Goal: Task Accomplishment & Management: Manage account settings

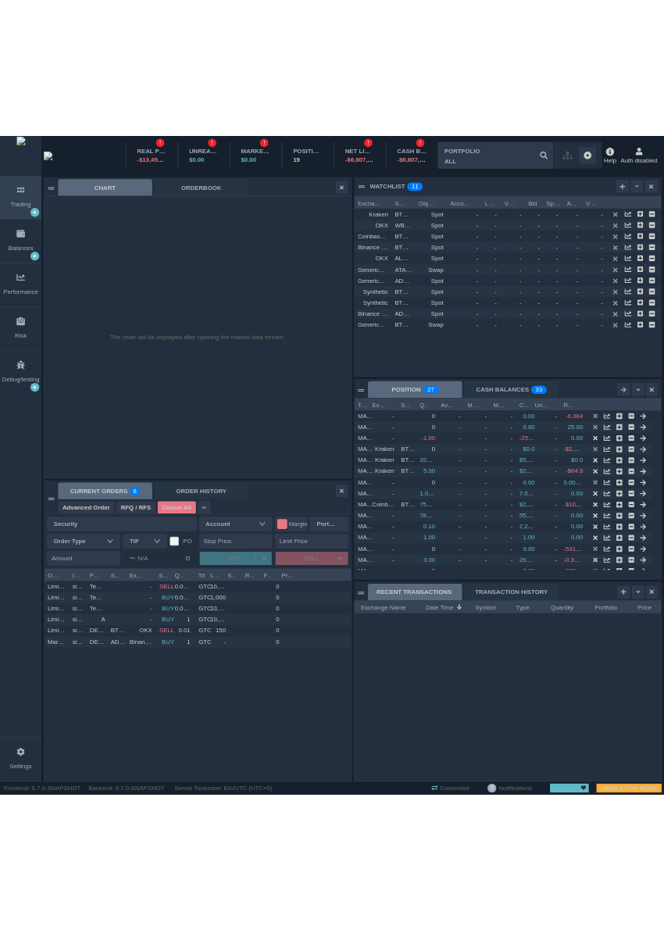
scroll to position [300, 433]
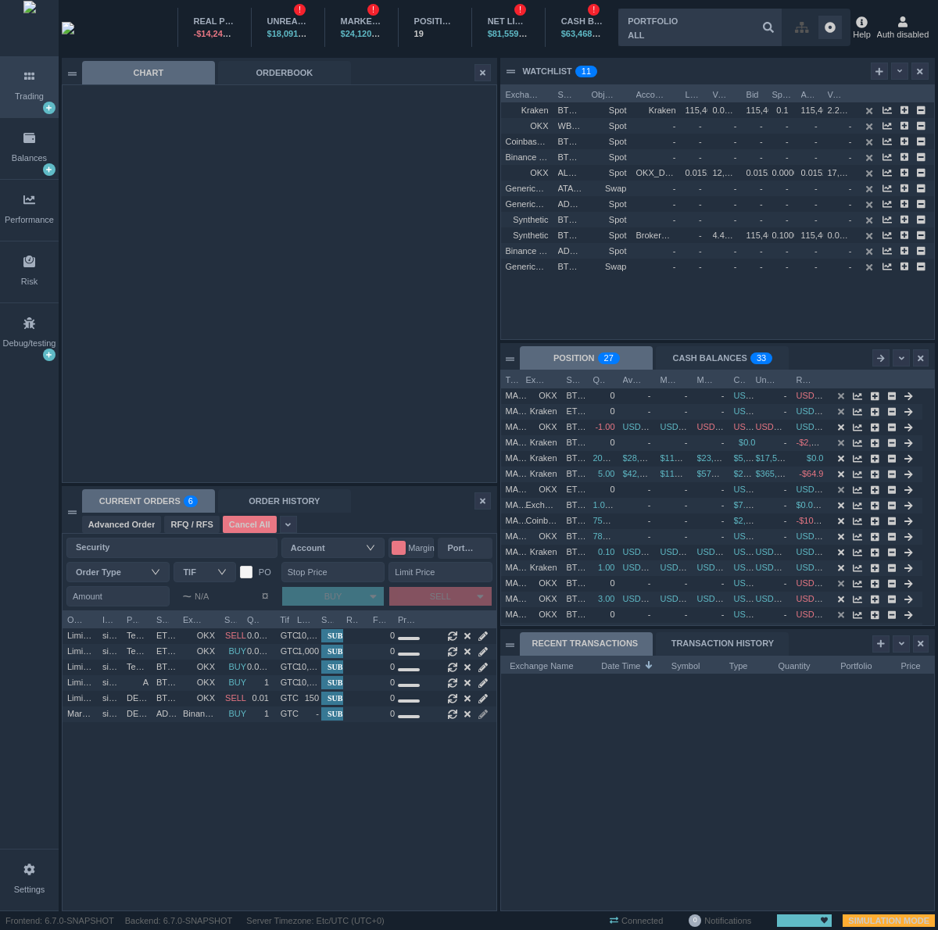
click at [675, 705] on div at bounding box center [718, 792] width 434 height 237
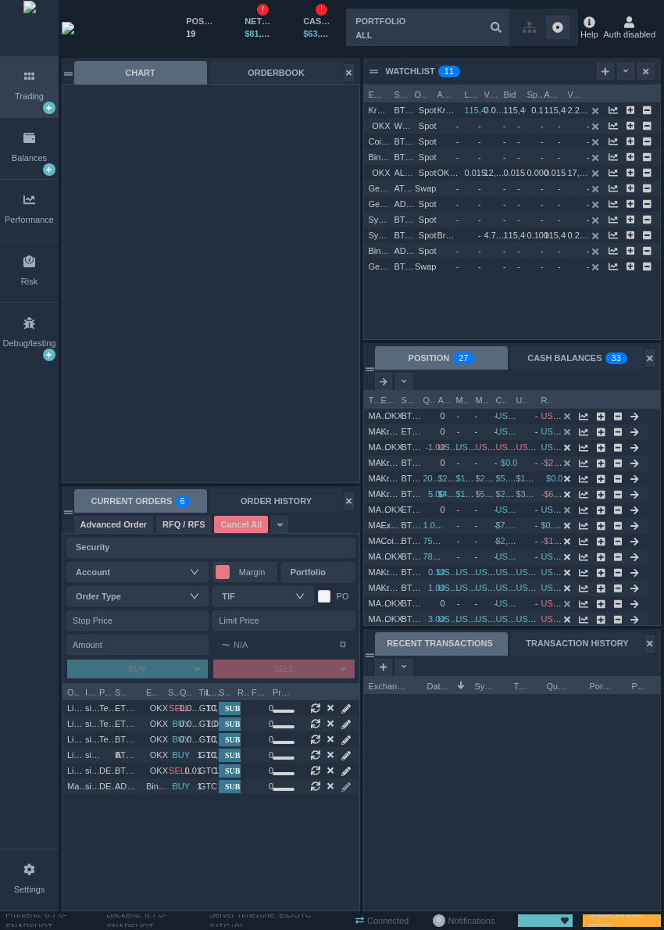
scroll to position [227, 296]
click at [13, 881] on div "Settings" at bounding box center [29, 880] width 59 height 61
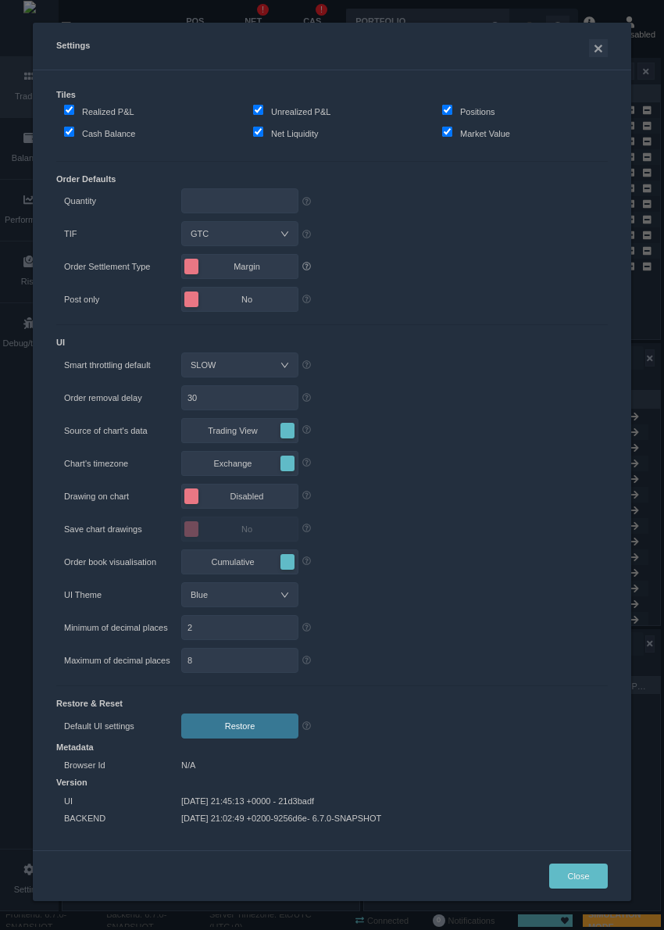
click at [303, 265] on icon at bounding box center [307, 266] width 9 height 9
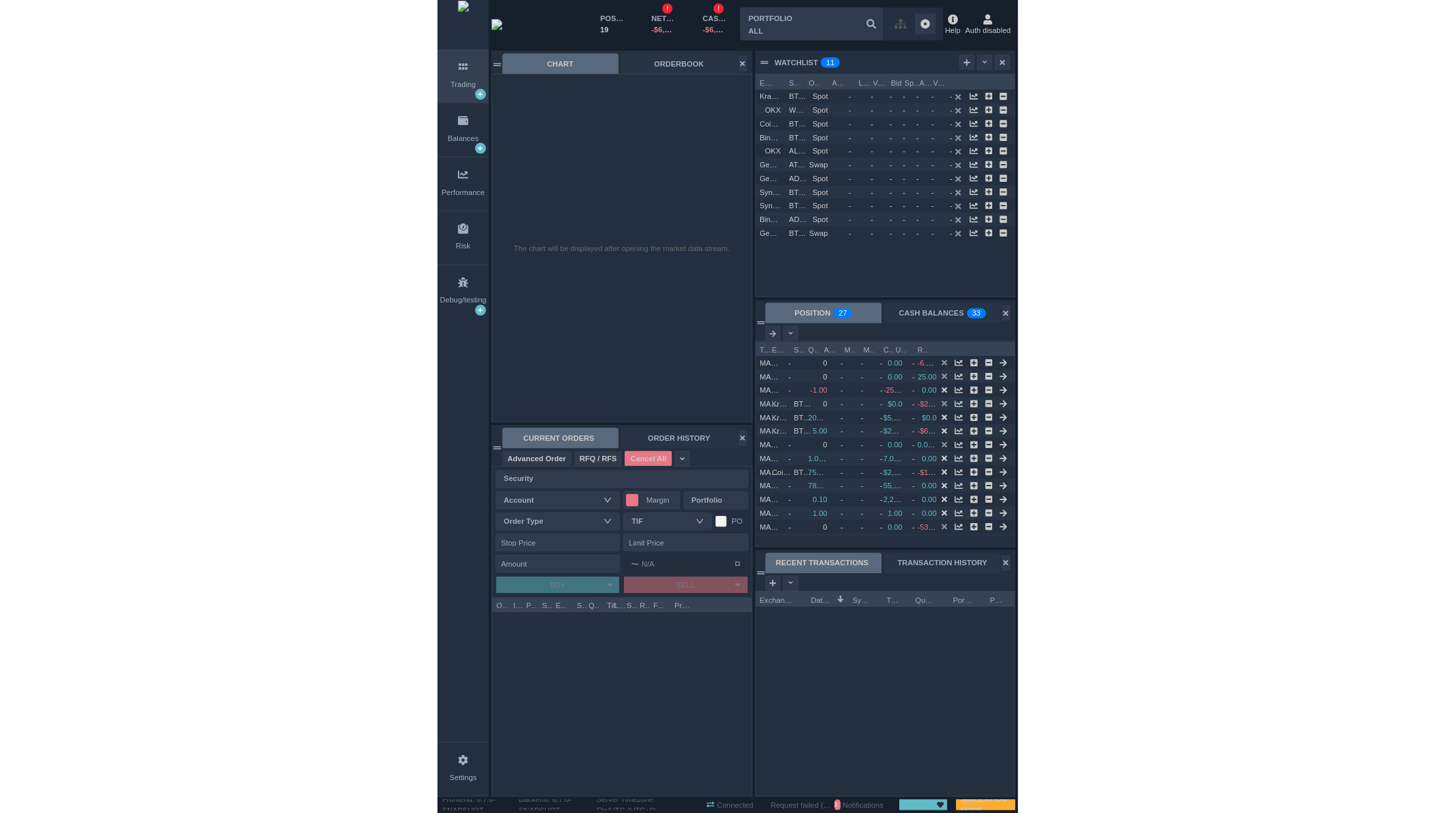
scroll to position [198, 249]
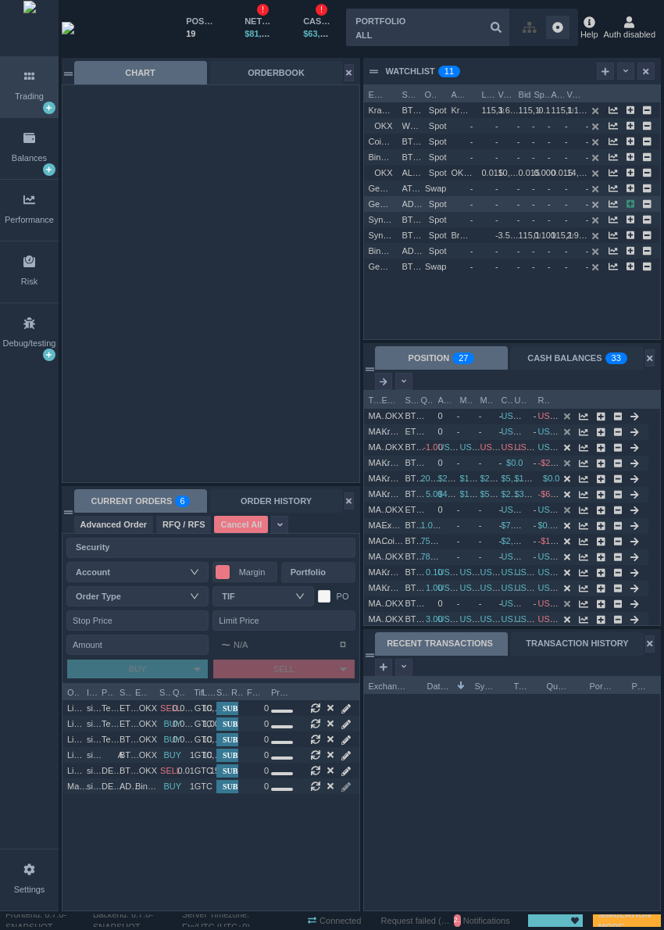
click at [627, 200] on icon "button" at bounding box center [631, 203] width 9 height 9
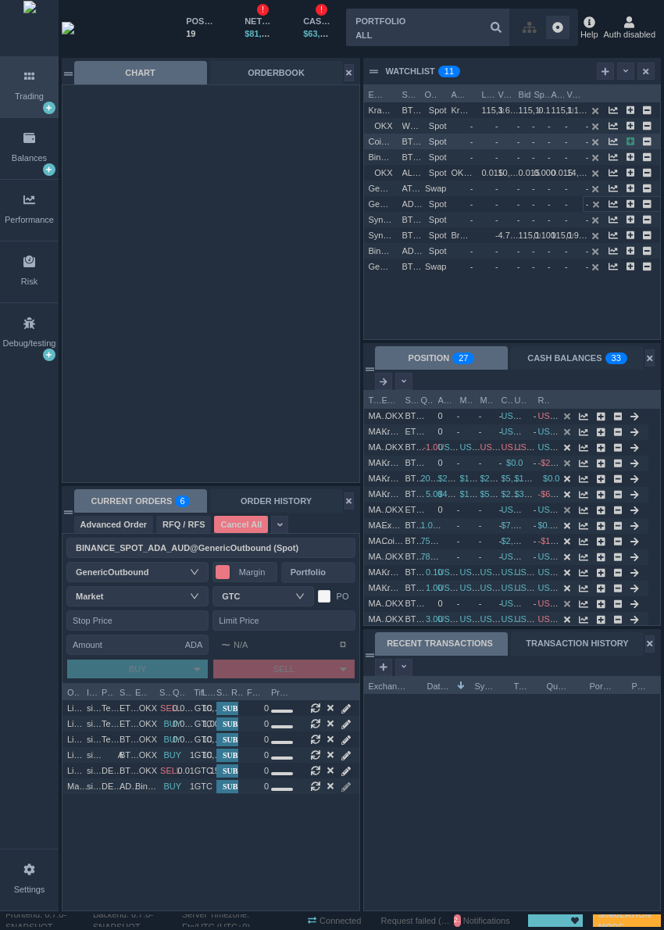
click at [630, 142] on icon "button" at bounding box center [631, 141] width 9 height 9
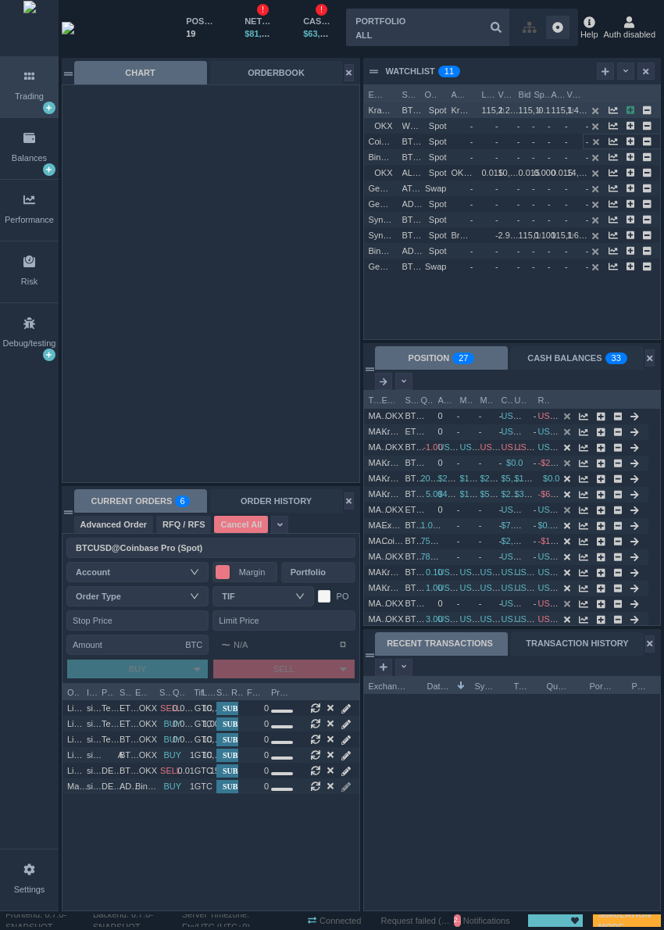
click at [630, 112] on icon "button" at bounding box center [631, 110] width 9 height 9
click at [632, 264] on icon "button" at bounding box center [631, 267] width 9 height 9
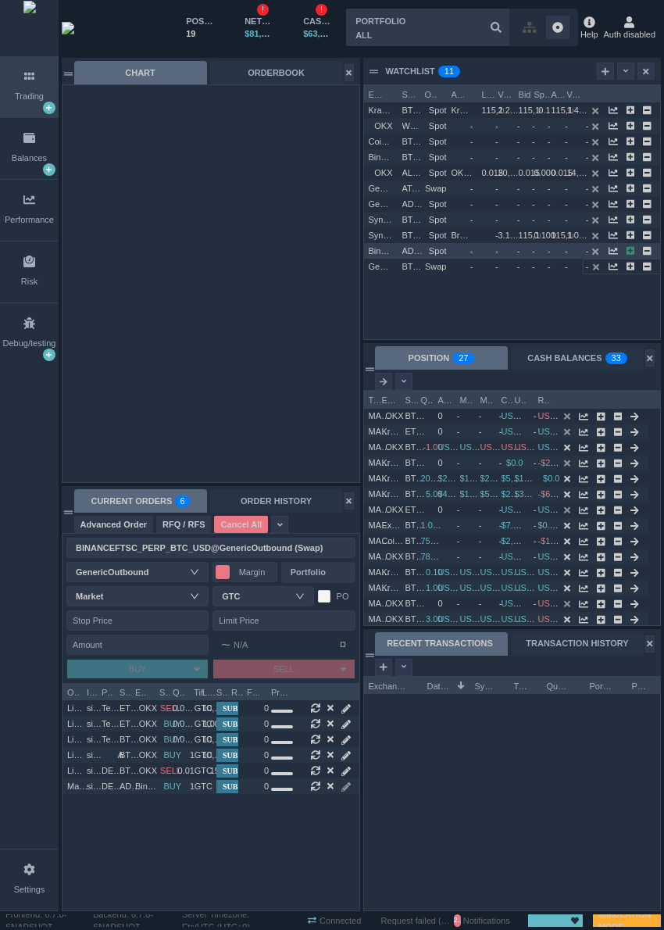
click at [630, 252] on icon "button" at bounding box center [631, 250] width 9 height 9
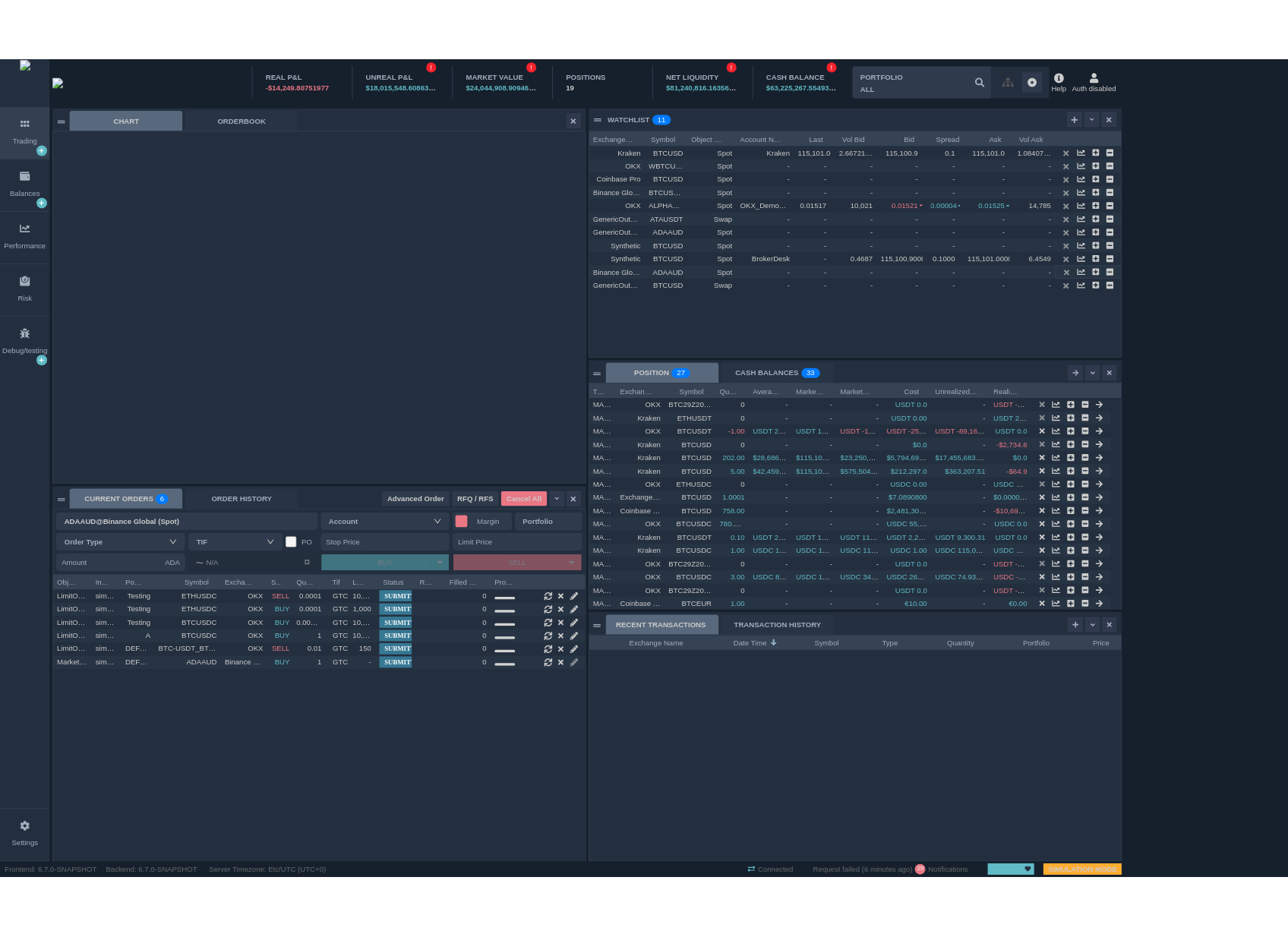
scroll to position [258, 609]
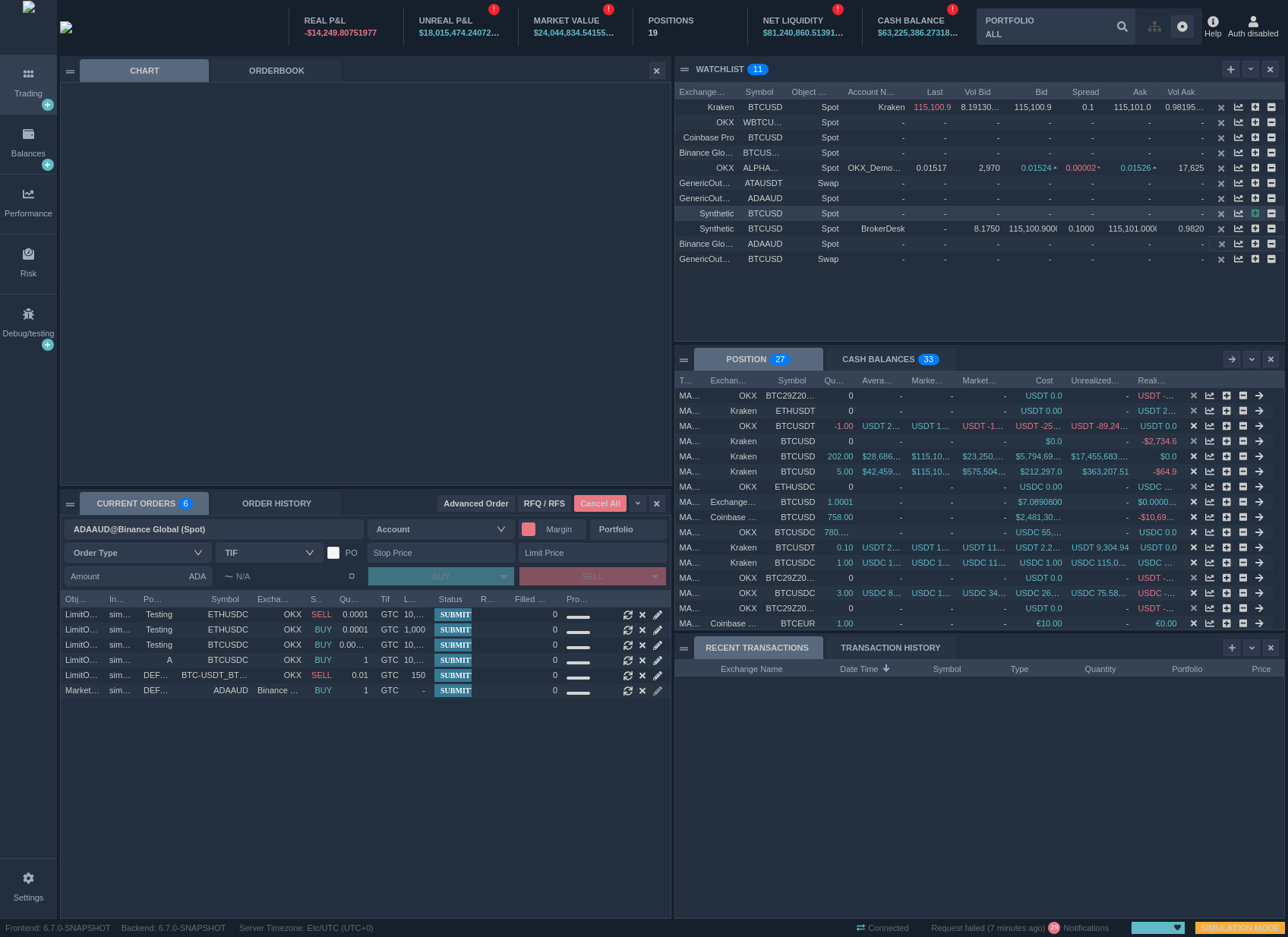
click at [910, 214] on icon "button" at bounding box center [1255, 214] width 9 height 9
click at [910, 258] on icon "button" at bounding box center [1255, 259] width 9 height 9
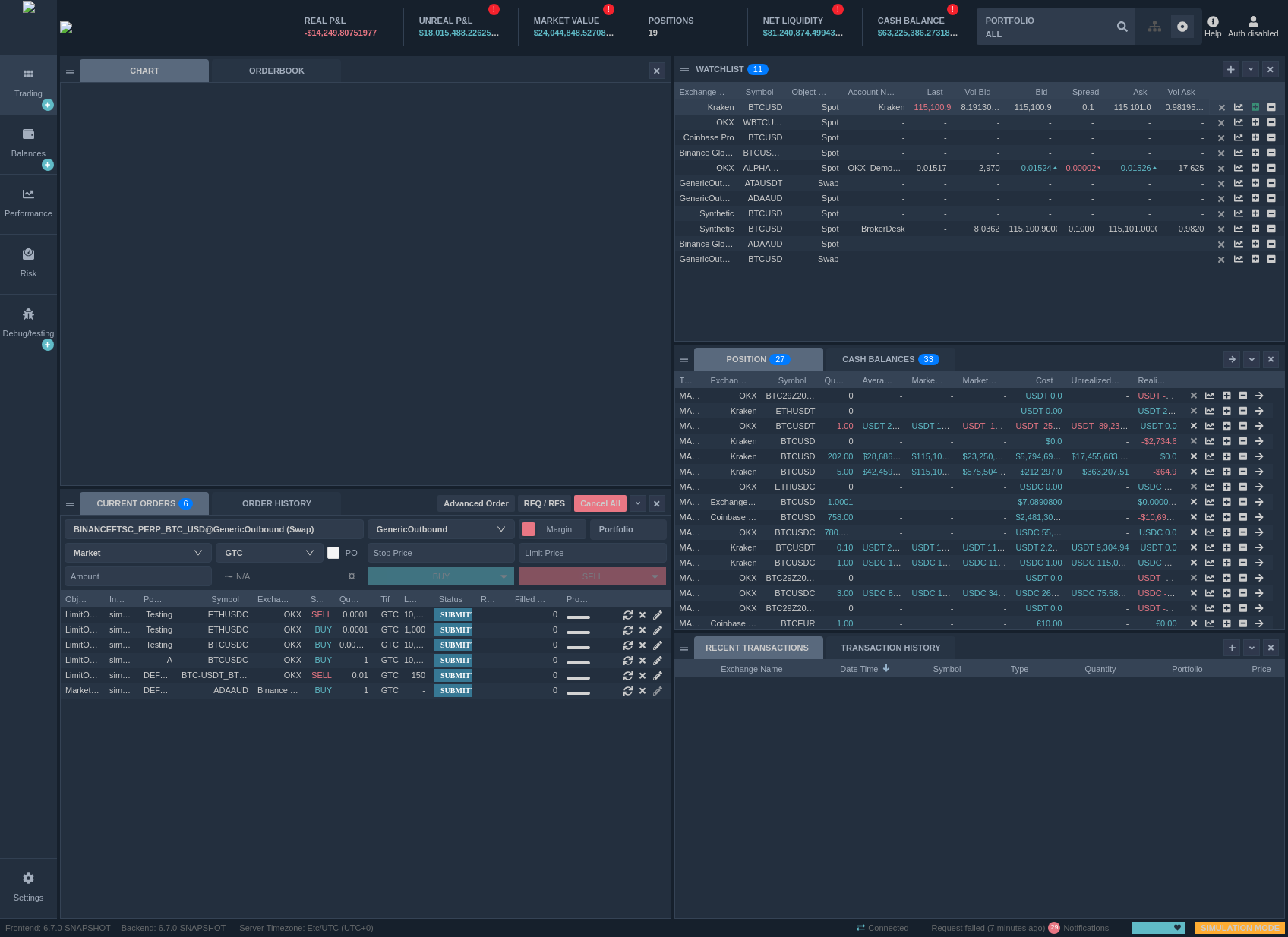
click at [910, 106] on icon "button" at bounding box center [1255, 107] width 9 height 9
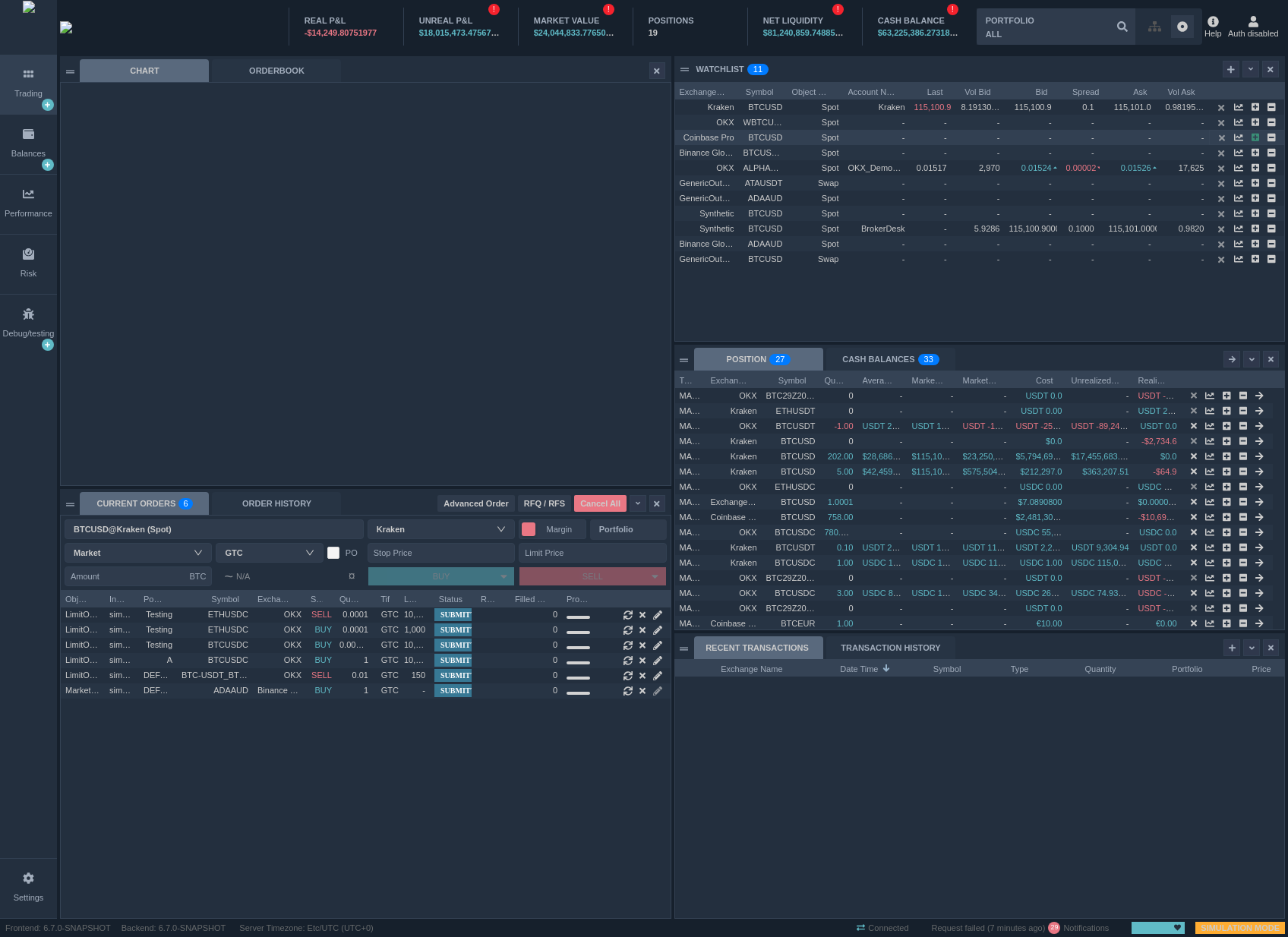
click at [910, 137] on icon "button" at bounding box center [1255, 137] width 9 height 9
type input "BTCUSD@Coinbase Pro (Spot)"
